Goal: Information Seeking & Learning: Understand process/instructions

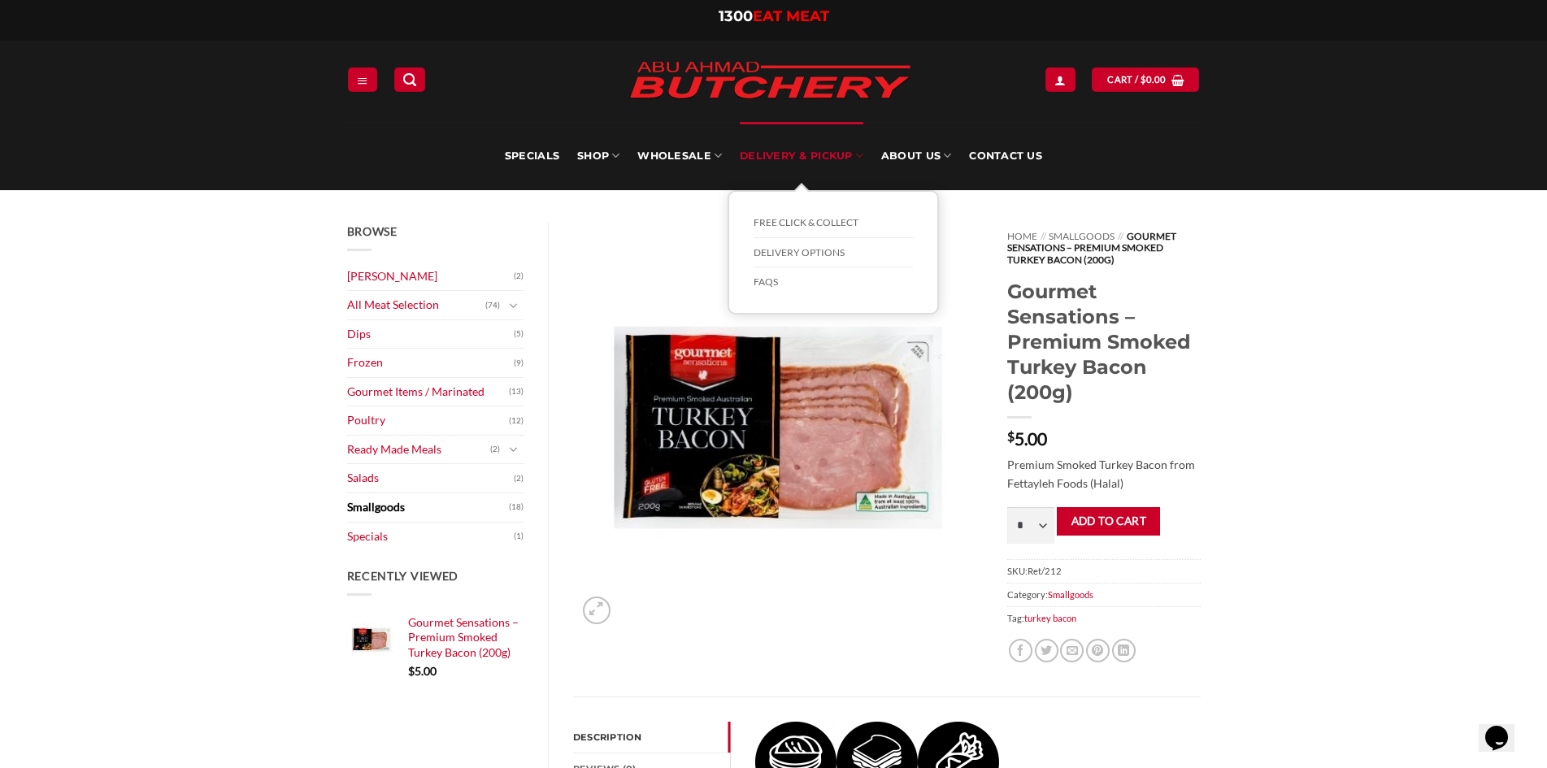
click at [785, 163] on link "Delivery & Pickup" at bounding box center [802, 156] width 124 height 68
click at [818, 257] on link "Delivery Options" at bounding box center [833, 253] width 159 height 30
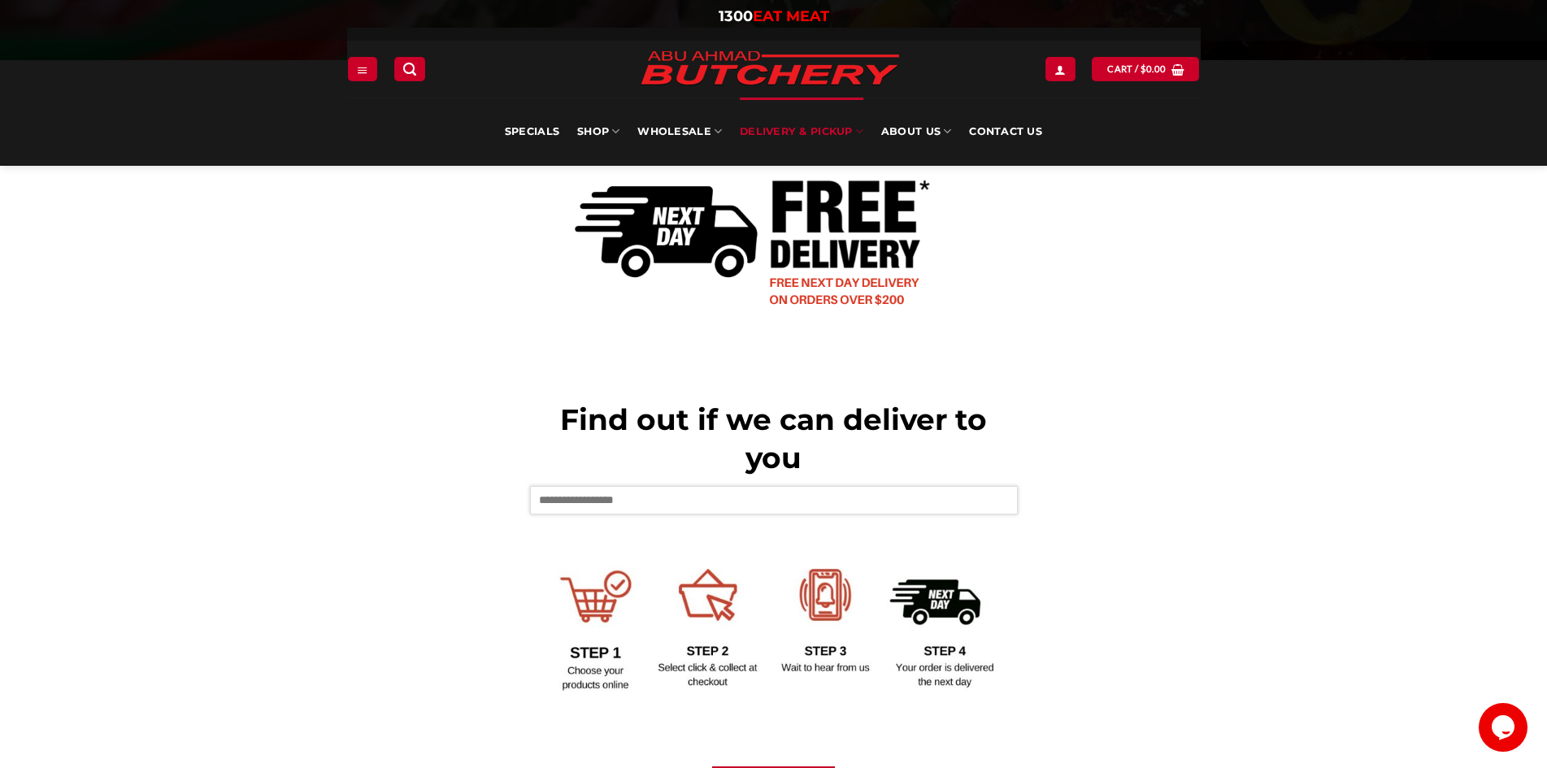
click at [654, 497] on input "text" at bounding box center [774, 500] width 488 height 28
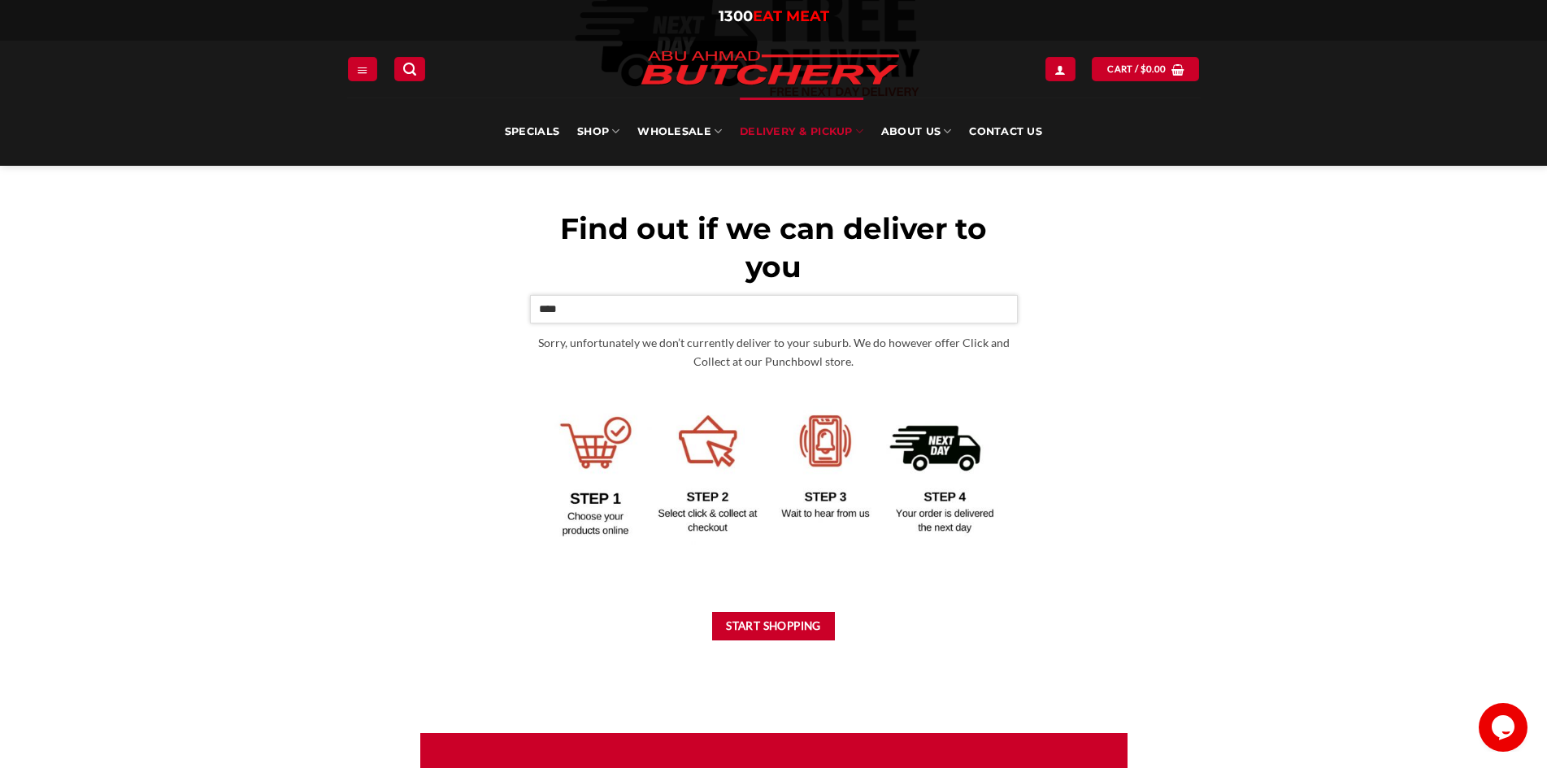
scroll to position [569, 0]
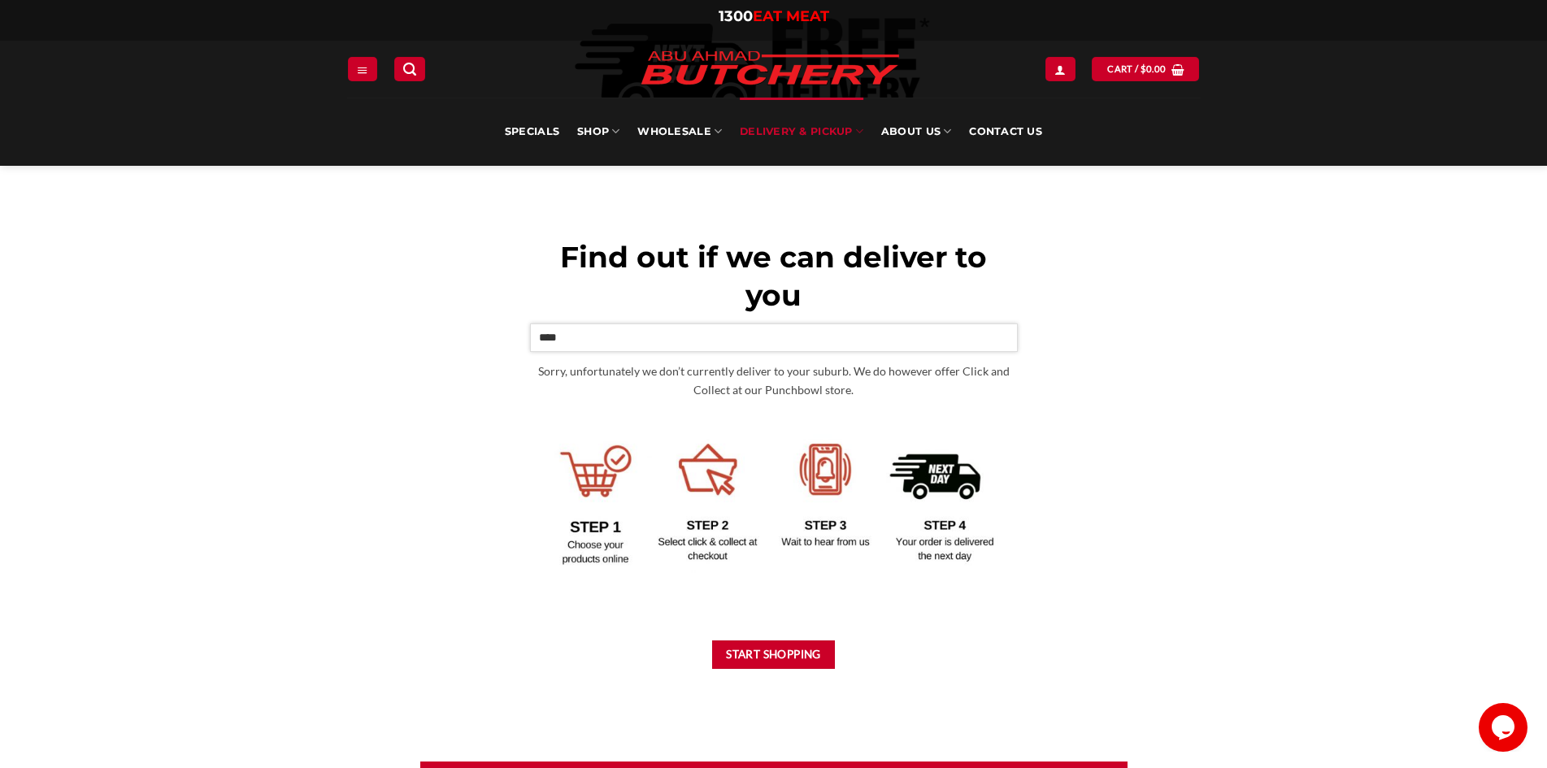
type input "****"
drag, startPoint x: 851, startPoint y: 392, endPoint x: 768, endPoint y: 397, distance: 83.1
click at [768, 397] on p "Sorry, unfortunately we don’t currently deliver to your suburb. We do however o…" at bounding box center [774, 381] width 488 height 37
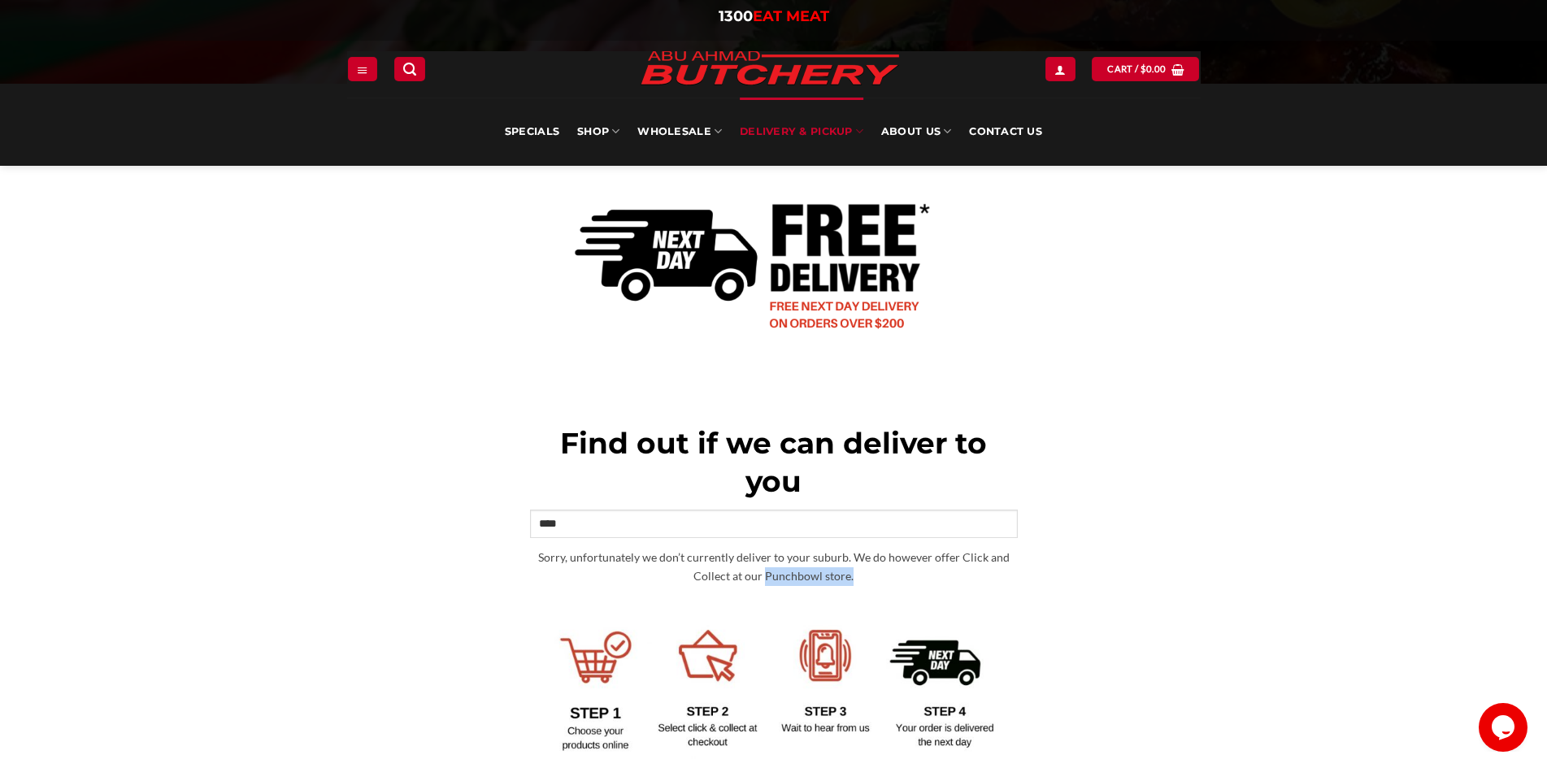
scroll to position [244, 0]
